Goal: Information Seeking & Learning: Learn about a topic

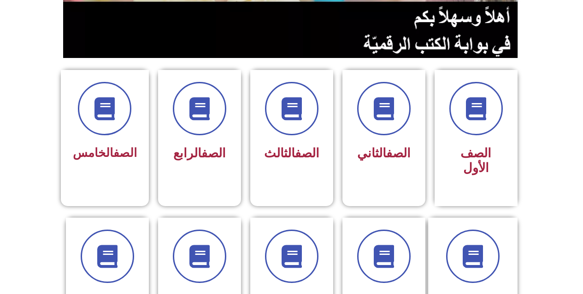
scroll to position [276, 0]
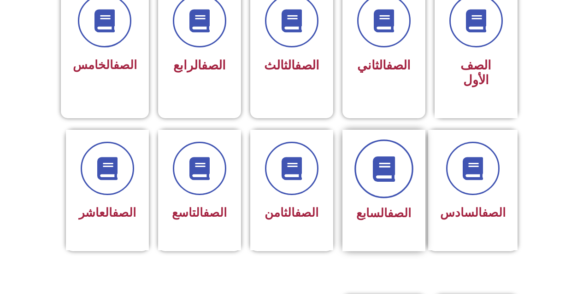
click at [388, 164] on icon at bounding box center [383, 168] width 25 height 25
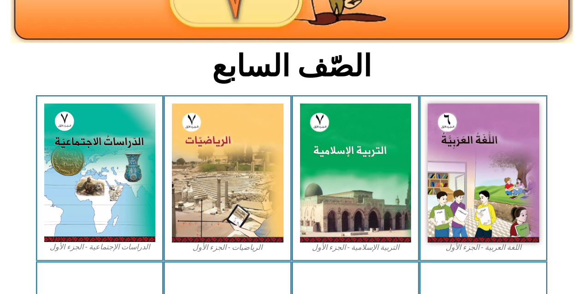
scroll to position [230, 0]
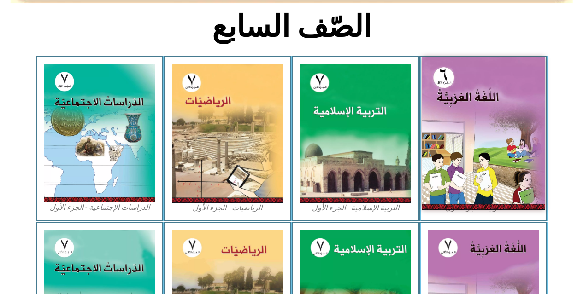
click at [484, 136] on img at bounding box center [483, 133] width 123 height 153
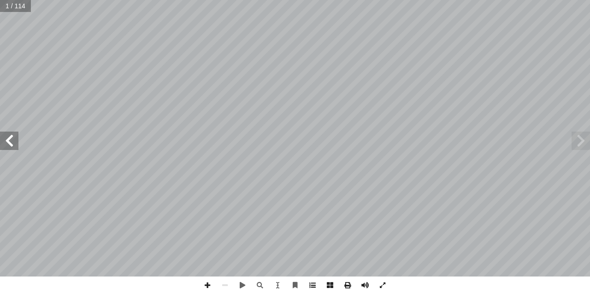
click at [311, 286] on span at bounding box center [313, 286] width 18 height 18
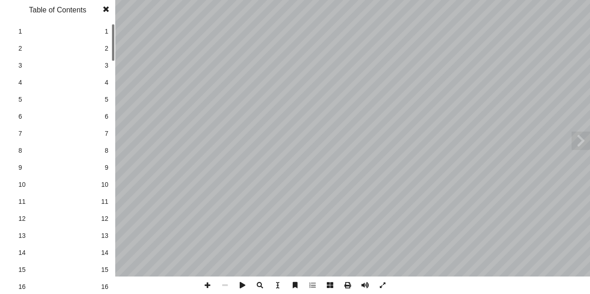
click at [114, 55] on div at bounding box center [113, 42] width 3 height 37
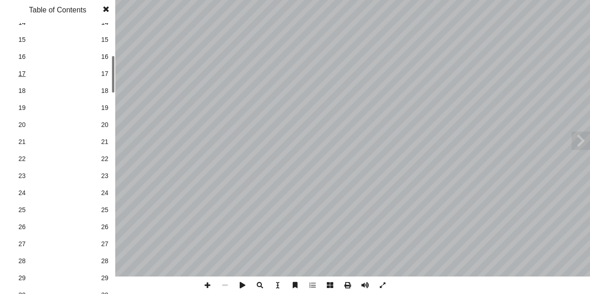
click at [96, 72] on span "17" at bounding box center [57, 74] width 78 height 10
click at [103, 11] on span at bounding box center [106, 9] width 17 height 18
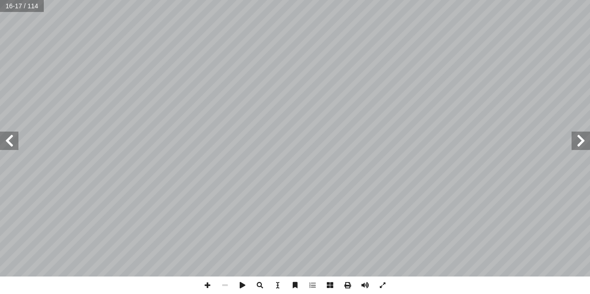
click at [3, 141] on span at bounding box center [9, 141] width 18 height 18
click at [210, 286] on span at bounding box center [208, 286] width 18 height 18
